Goal: Navigation & Orientation: Understand site structure

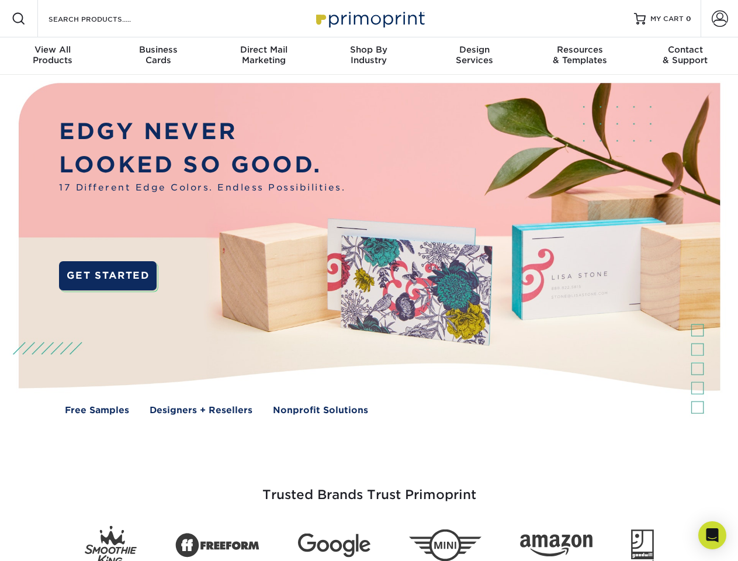
click at [369, 281] on img at bounding box center [369, 257] width 731 height 365
click at [19, 19] on span at bounding box center [19, 19] width 14 height 14
click at [720, 19] on span at bounding box center [720, 19] width 16 height 16
click at [53, 56] on div "View All Products" at bounding box center [52, 54] width 105 height 21
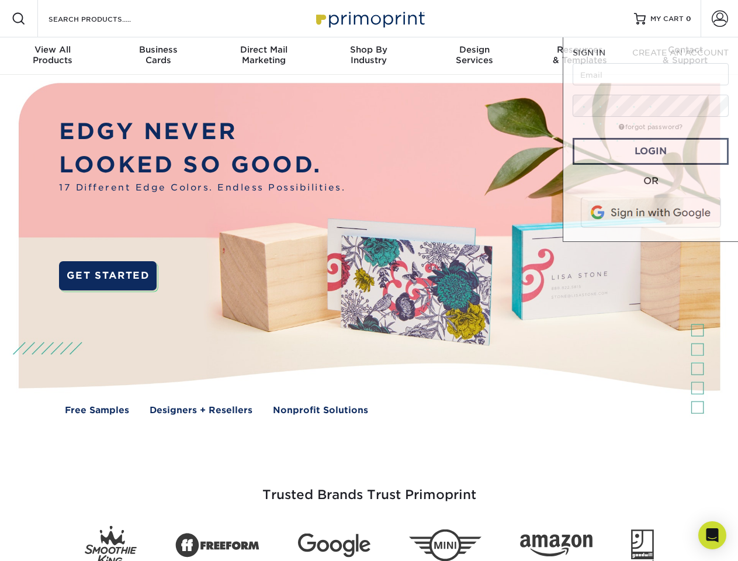
click at [158, 56] on div "Business Cards" at bounding box center [157, 54] width 105 height 21
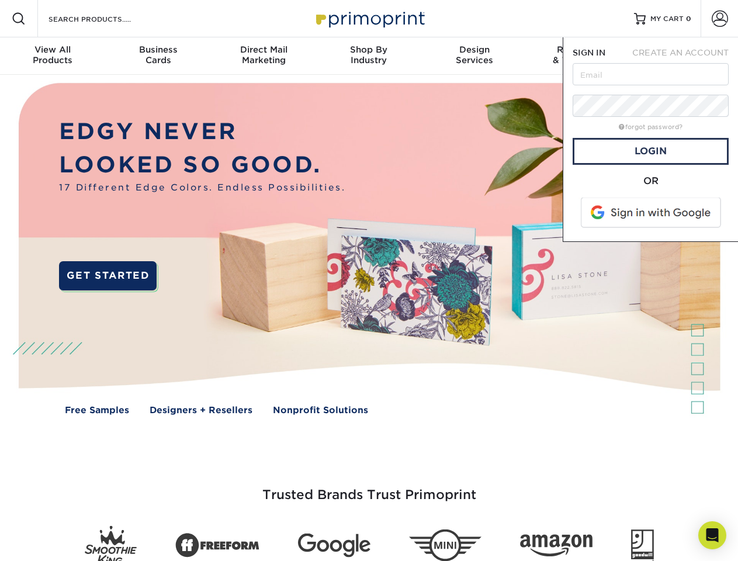
click at [264, 56] on div "Direct Mail Marketing" at bounding box center [263, 54] width 105 height 21
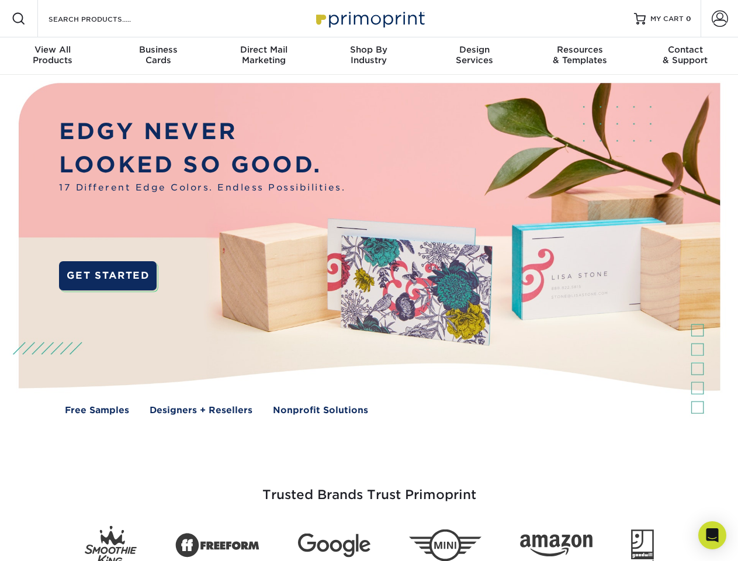
click at [369, 56] on div "Shop By Industry" at bounding box center [368, 54] width 105 height 21
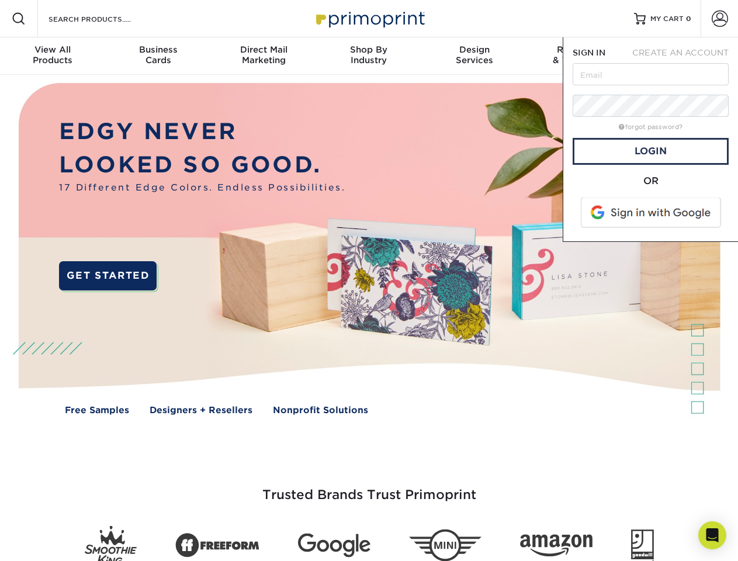
click at [475, 56] on div "Design Services" at bounding box center [474, 54] width 105 height 21
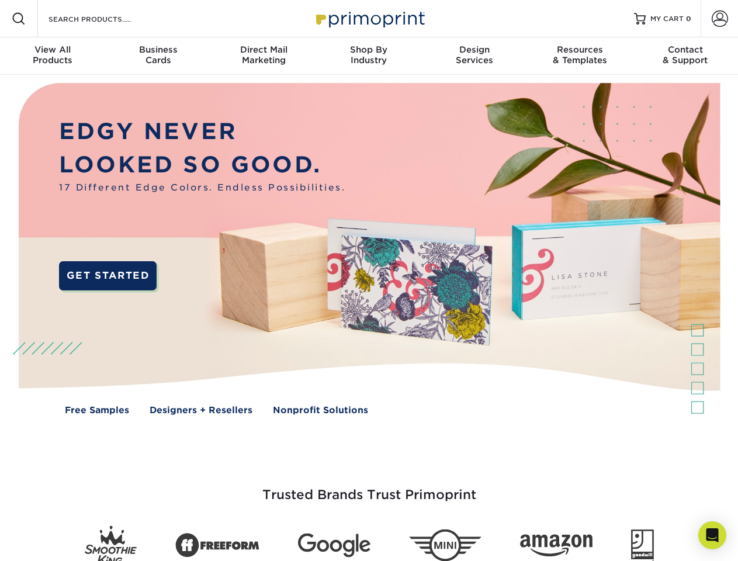
click at [580, 56] on span "SIGN IN" at bounding box center [589, 52] width 33 height 9
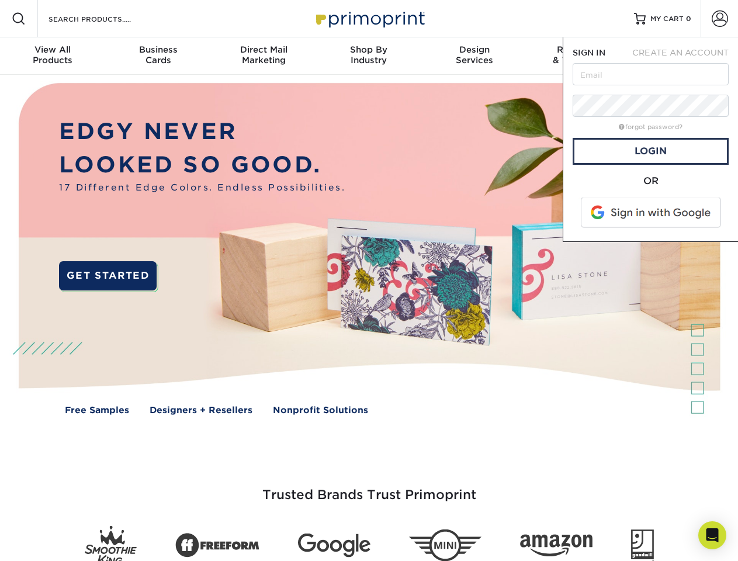
click at [686, 56] on div "Contact & Support" at bounding box center [685, 54] width 105 height 21
